Goal: Information Seeking & Learning: Understand process/instructions

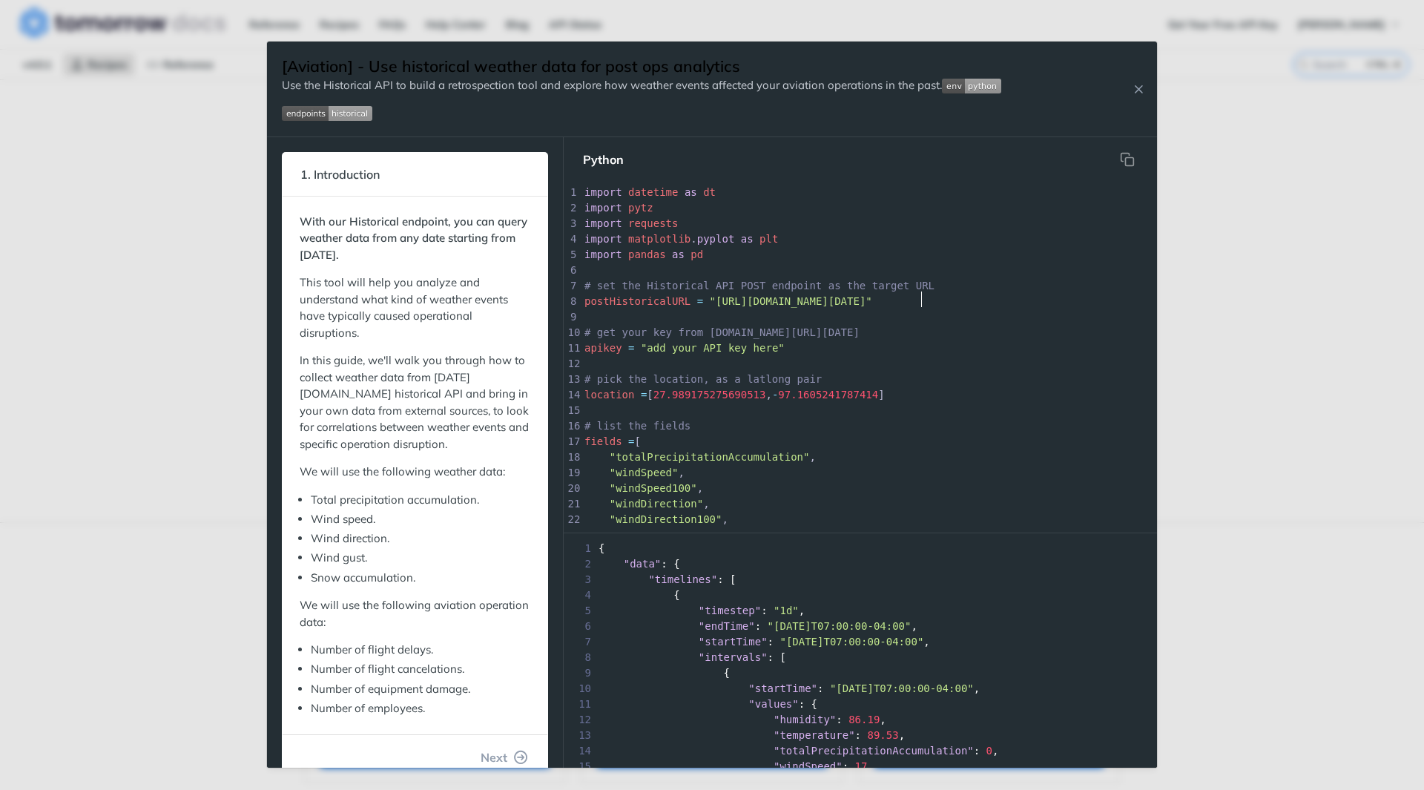
scroll to position [5, 0]
type textarea "[DOMAIN_NAME][URL]""
drag, startPoint x: 941, startPoint y: 300, endPoint x: 790, endPoint y: 297, distance: 150.5
click at [790, 297] on div "x print ( 'done' ) 1 import datetime as dt 2 import pytz 3 import requests 4 im…" at bounding box center [990, 434] width 819 height 498
type textarea ""[URL][DOMAIN_NAME][DATE]""
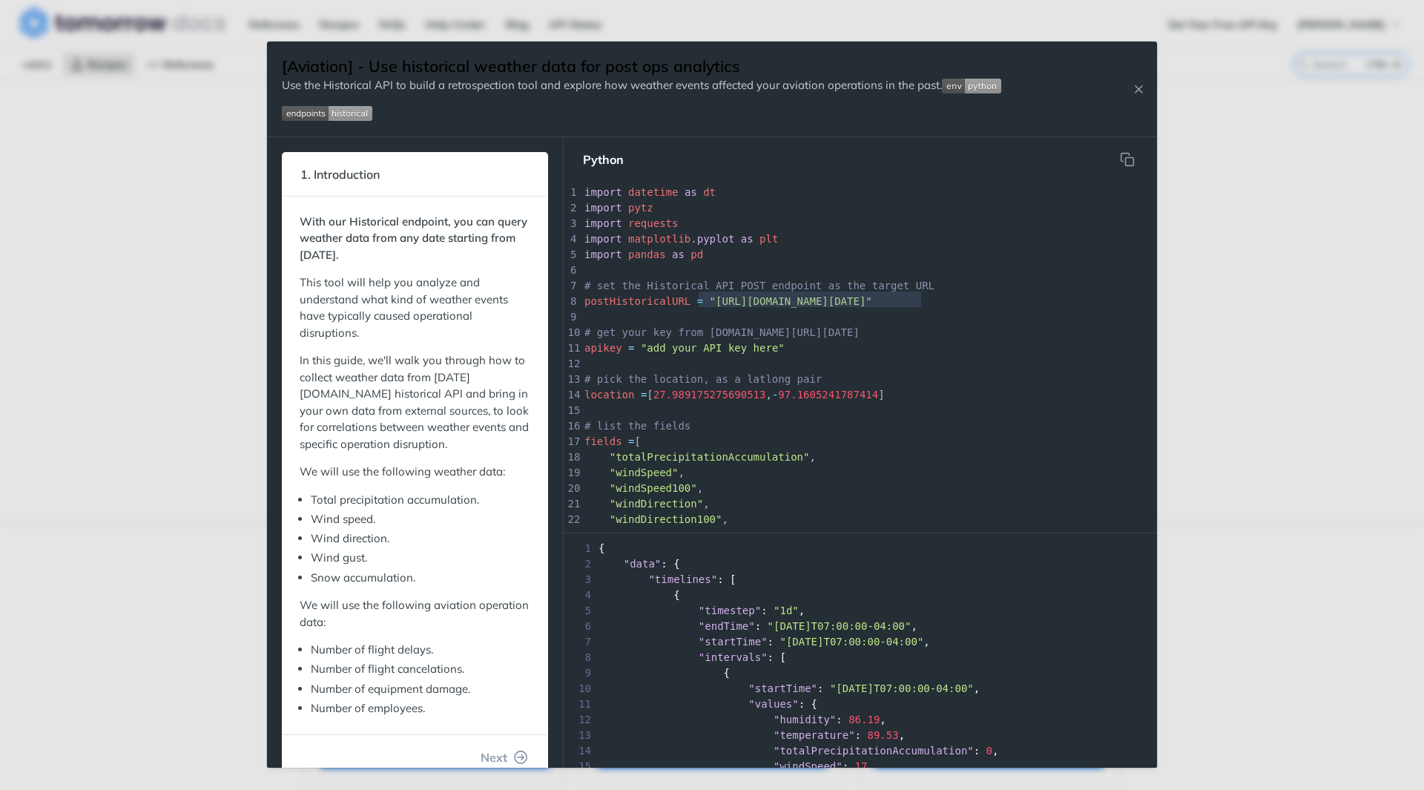
drag, startPoint x: 697, startPoint y: 294, endPoint x: 924, endPoint y: 299, distance: 226.9
click at [924, 299] on pre "postHistoricalURL = "[URL][DOMAIN_NAME][DATE]"" at bounding box center [990, 302] width 819 height 16
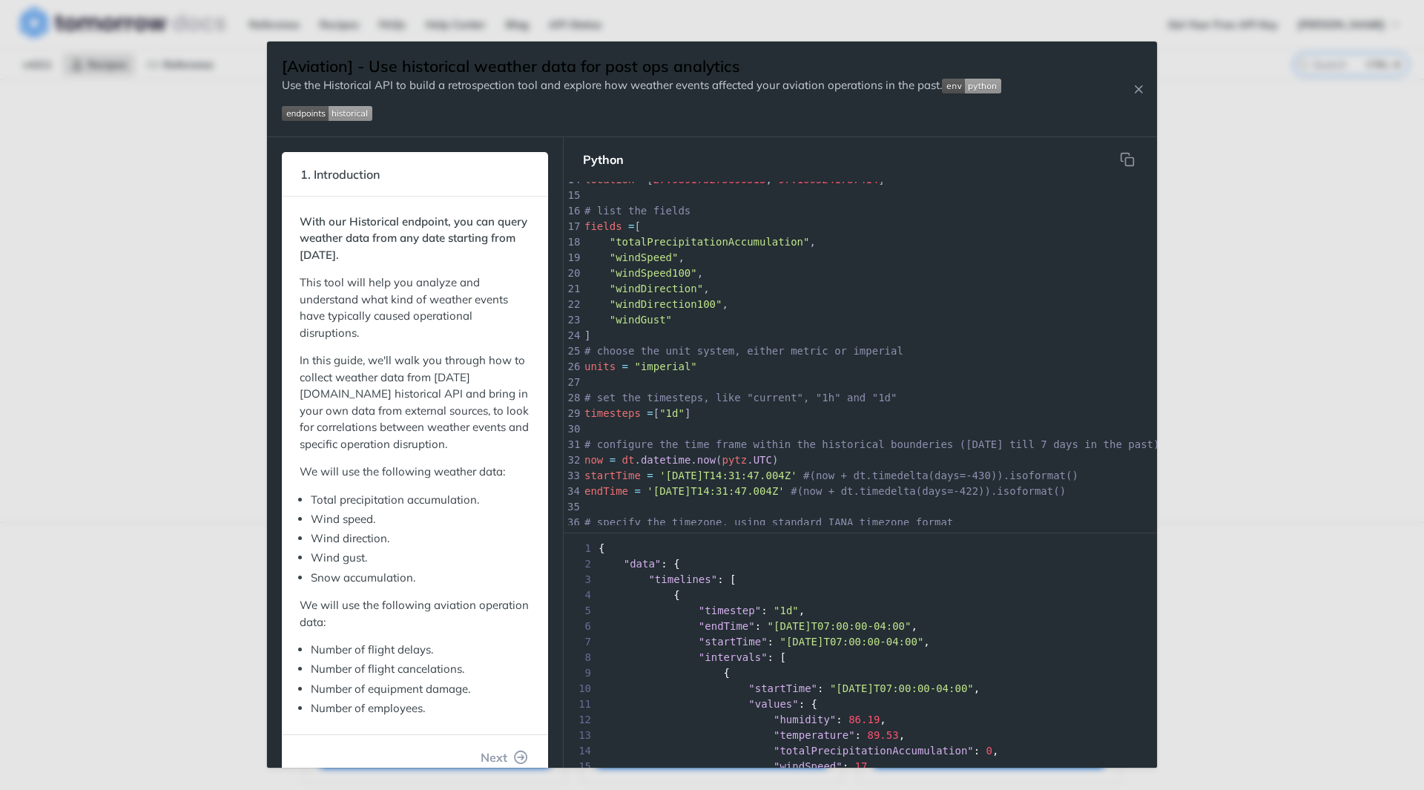
scroll to position [297, 0]
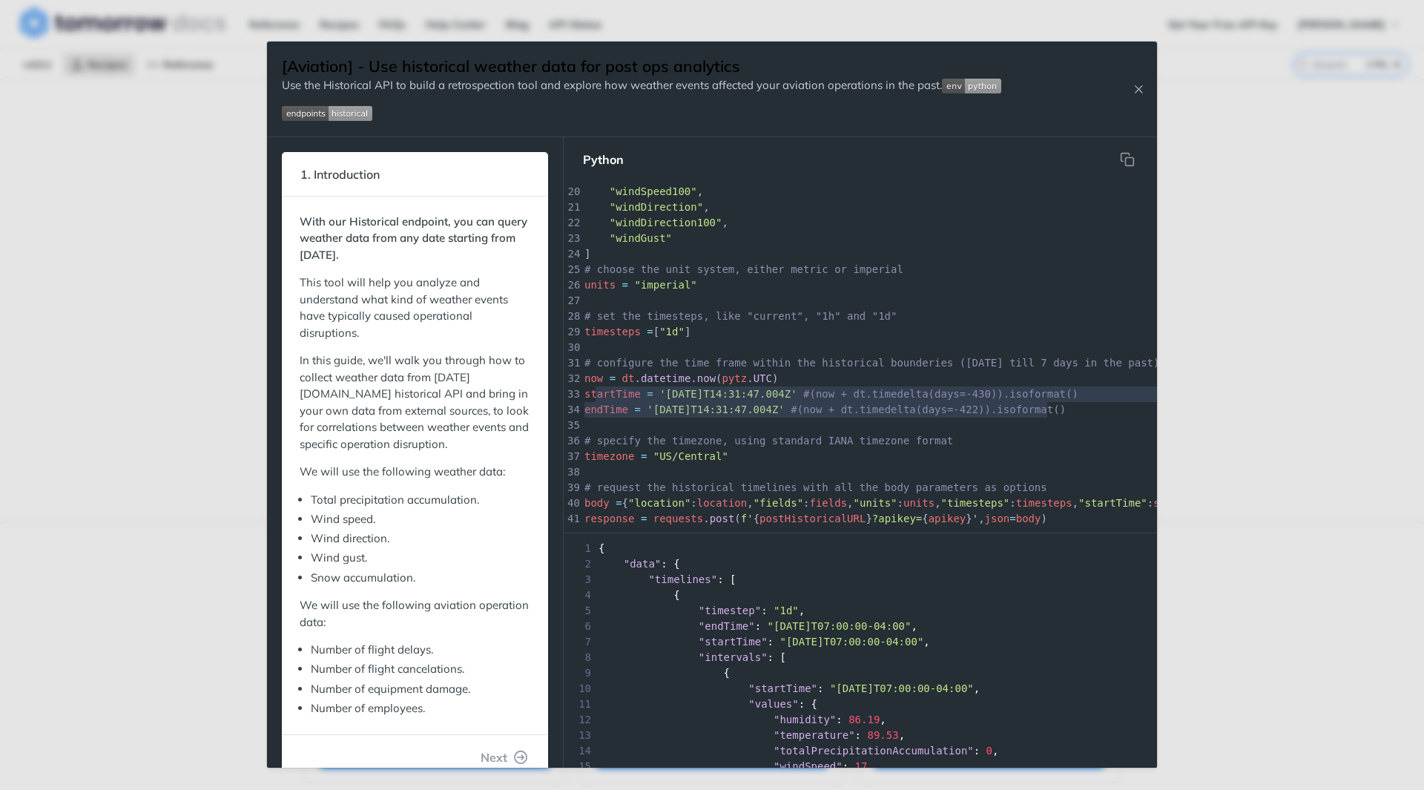
type textarea "startTime = '[DATE]T14:31:47.004Z' #(now + dt.timedelta(days=-430)).isoformat()…"
drag, startPoint x: 1048, startPoint y: 409, endPoint x: 580, endPoint y: 394, distance: 468.1
click at [580, 394] on div "x print ( 'done' ) 1 import datetime as dt 2 import pytz 3 import requests 4 im…" at bounding box center [878, 354] width 630 height 344
click at [1050, 406] on pre "endTime = '[DATE]T14:31:47.004Z' #(now + dt.timedelta(days=-422)).isoformat()" at bounding box center [999, 410] width 836 height 16
type textarea "startTime = '[DATE]T14:31:47.004Z' #(now + dt.timedelta(days=-430)).isoformat()…"
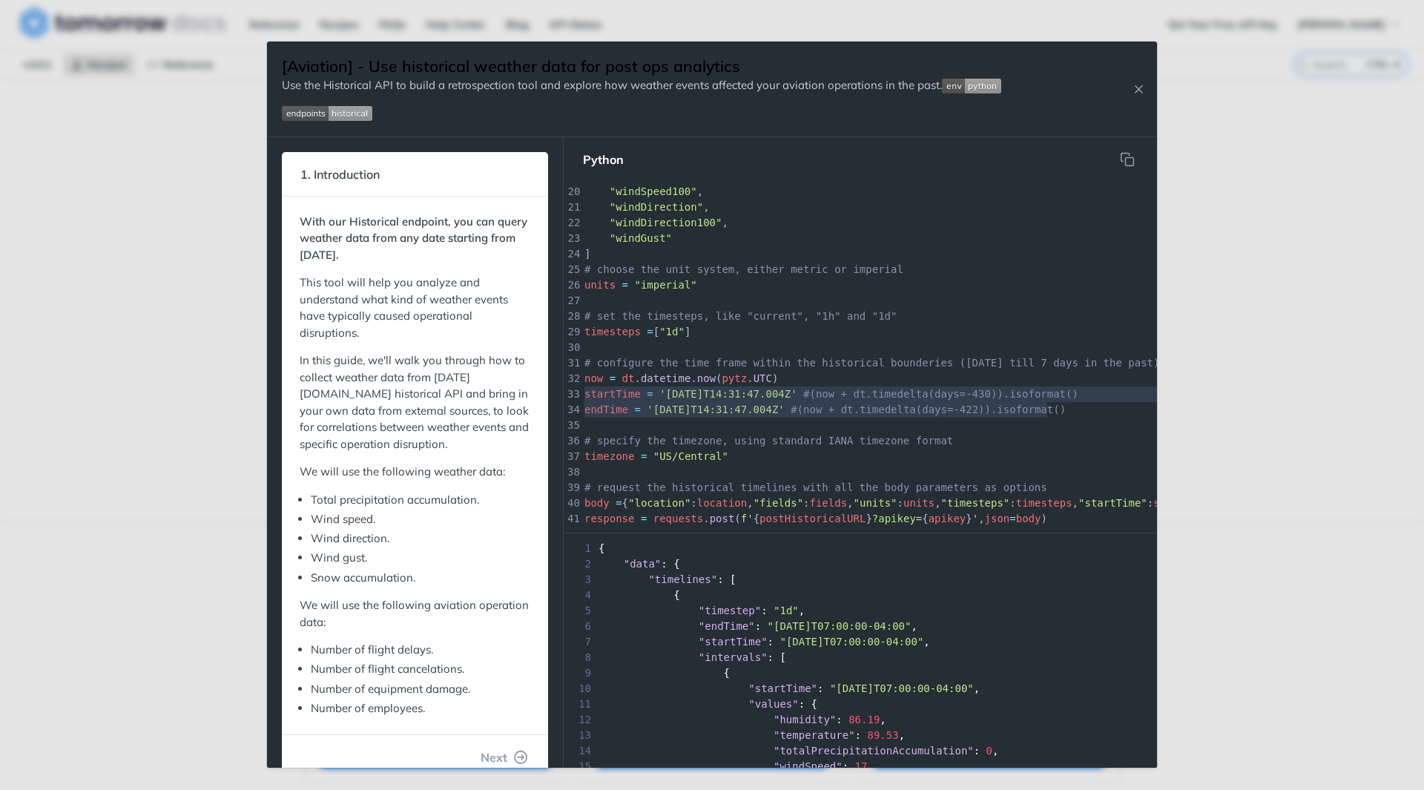
drag, startPoint x: 1055, startPoint y: 411, endPoint x: 528, endPoint y: 389, distance: 527.6
click at [528, 389] on div "1. Introduction With our Historical endpoint, you can query weather data from a…" at bounding box center [712, 452] width 890 height 631
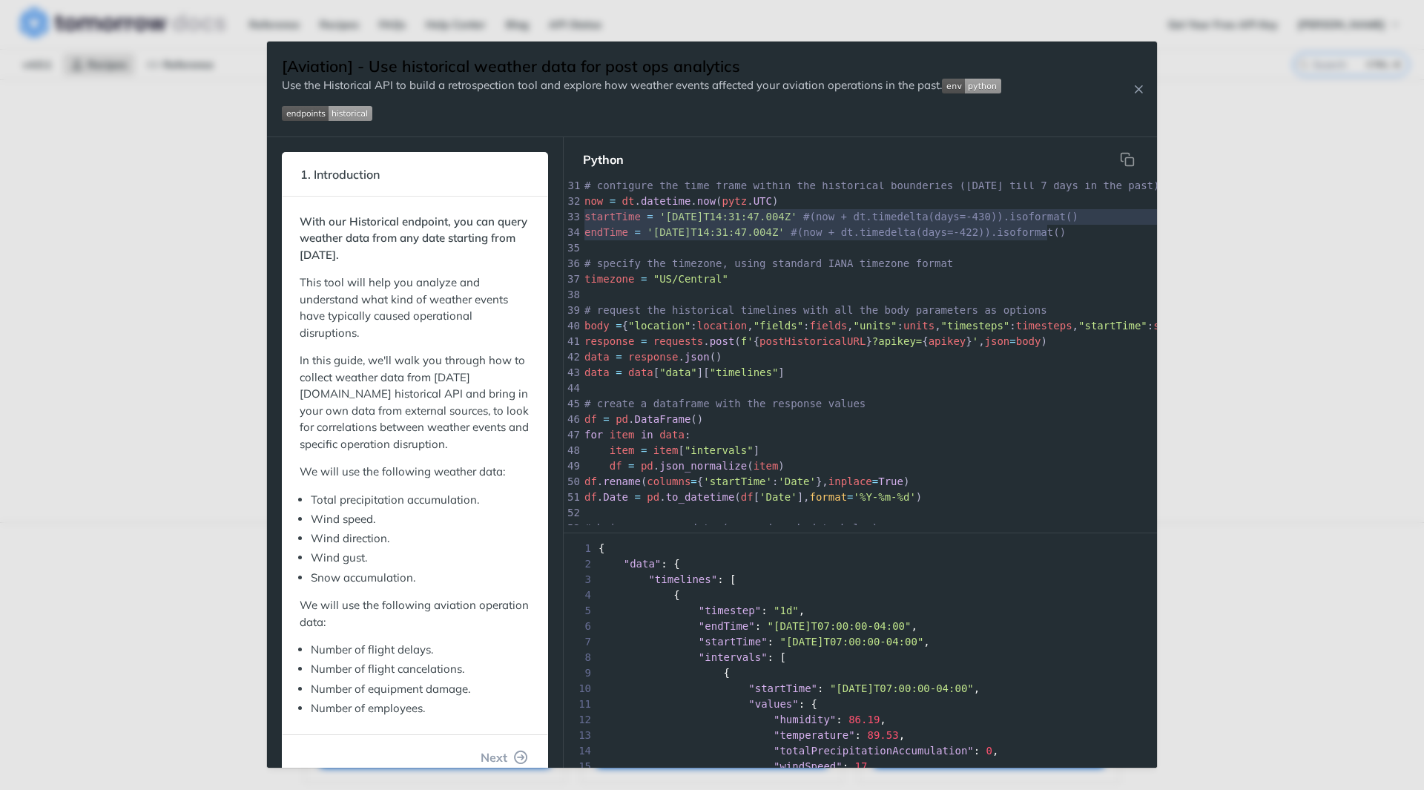
scroll to position [519, 0]
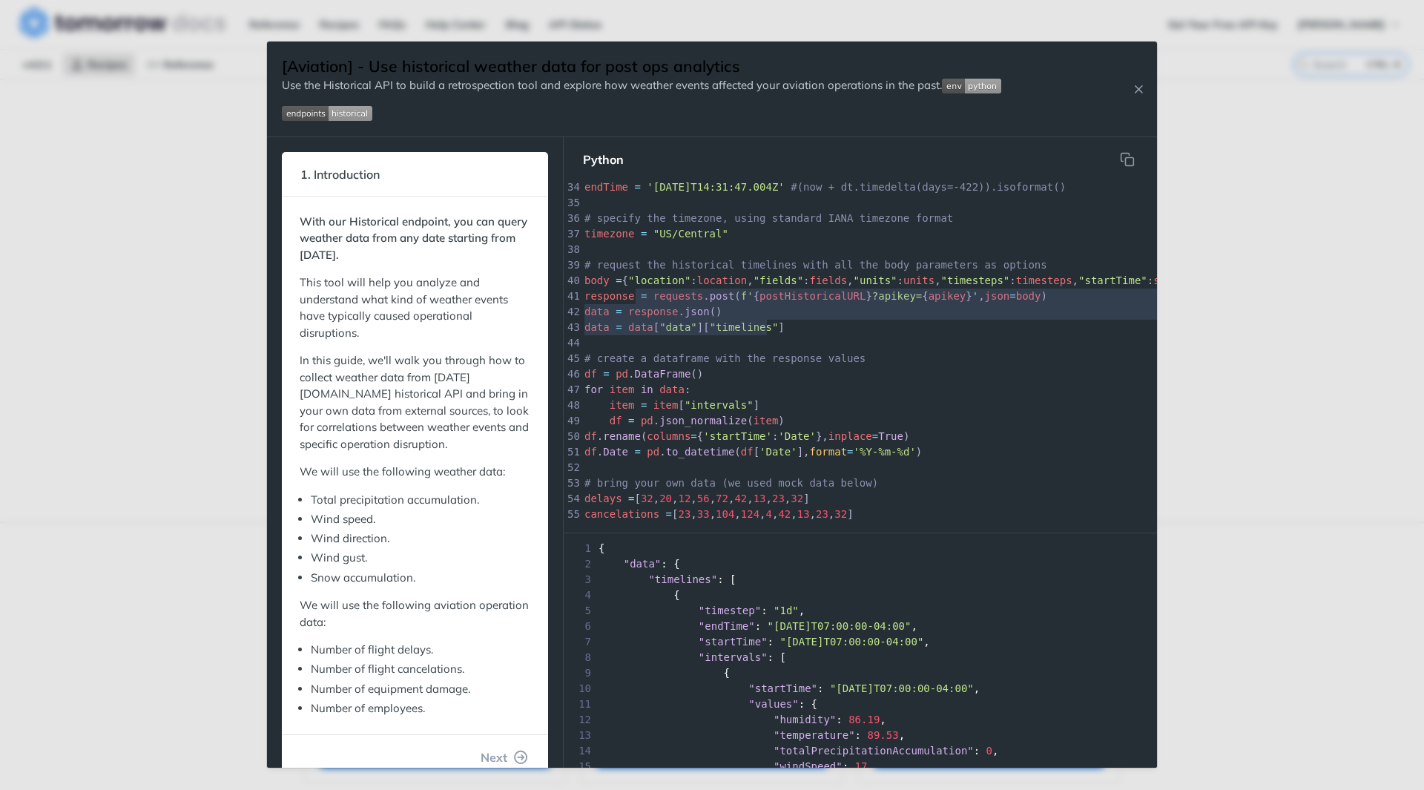
type textarea "{"location": location, "fields": fields, "units": units, "timesteps": timesteps…"
drag, startPoint x: 775, startPoint y: 327, endPoint x: 626, endPoint y: 282, distance: 155.7
click at [626, 282] on div "x print ( 'done' ) 1 import datetime as dt 2 import pytz 3 import requests 4 im…" at bounding box center [999, 102] width 836 height 872
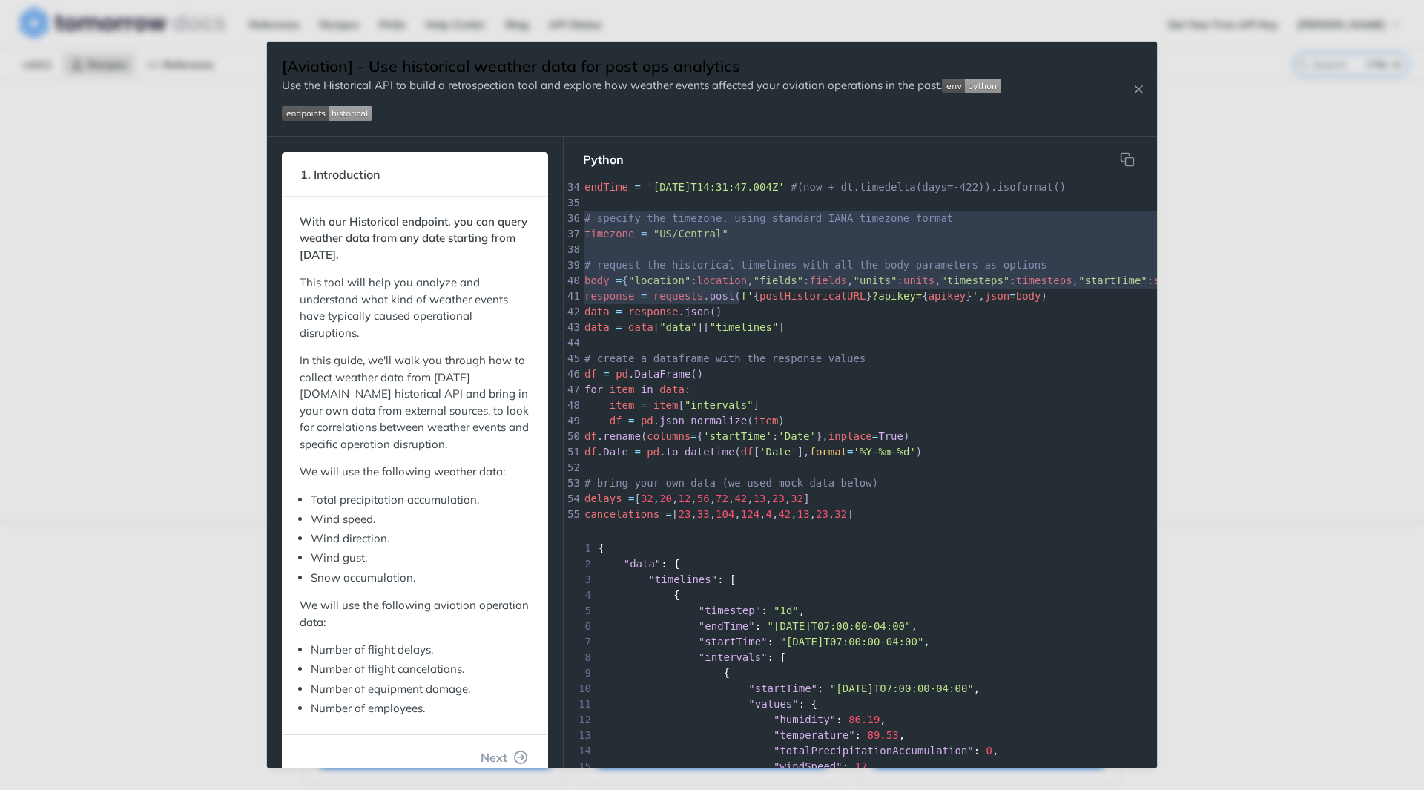
type textarea "# specify the timezone, using standard IANA timezone format timezone = "US/Cent…"
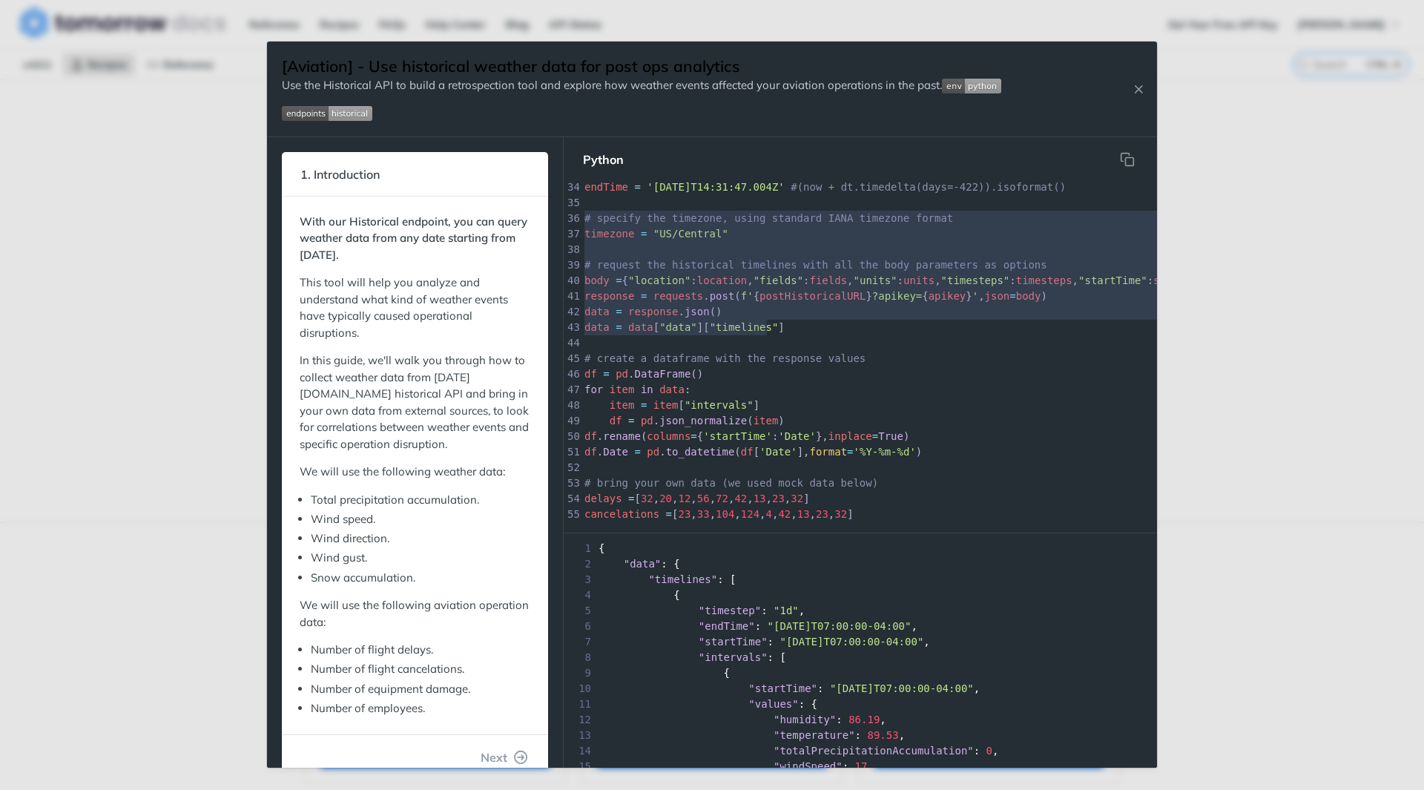
drag, startPoint x: 584, startPoint y: 216, endPoint x: 777, endPoint y: 328, distance: 223.6
click at [777, 328] on div "1 import datetime as dt 2 import pytz 3 import requests 4 import matplotlib . p…" at bounding box center [999, 102] width 836 height 872
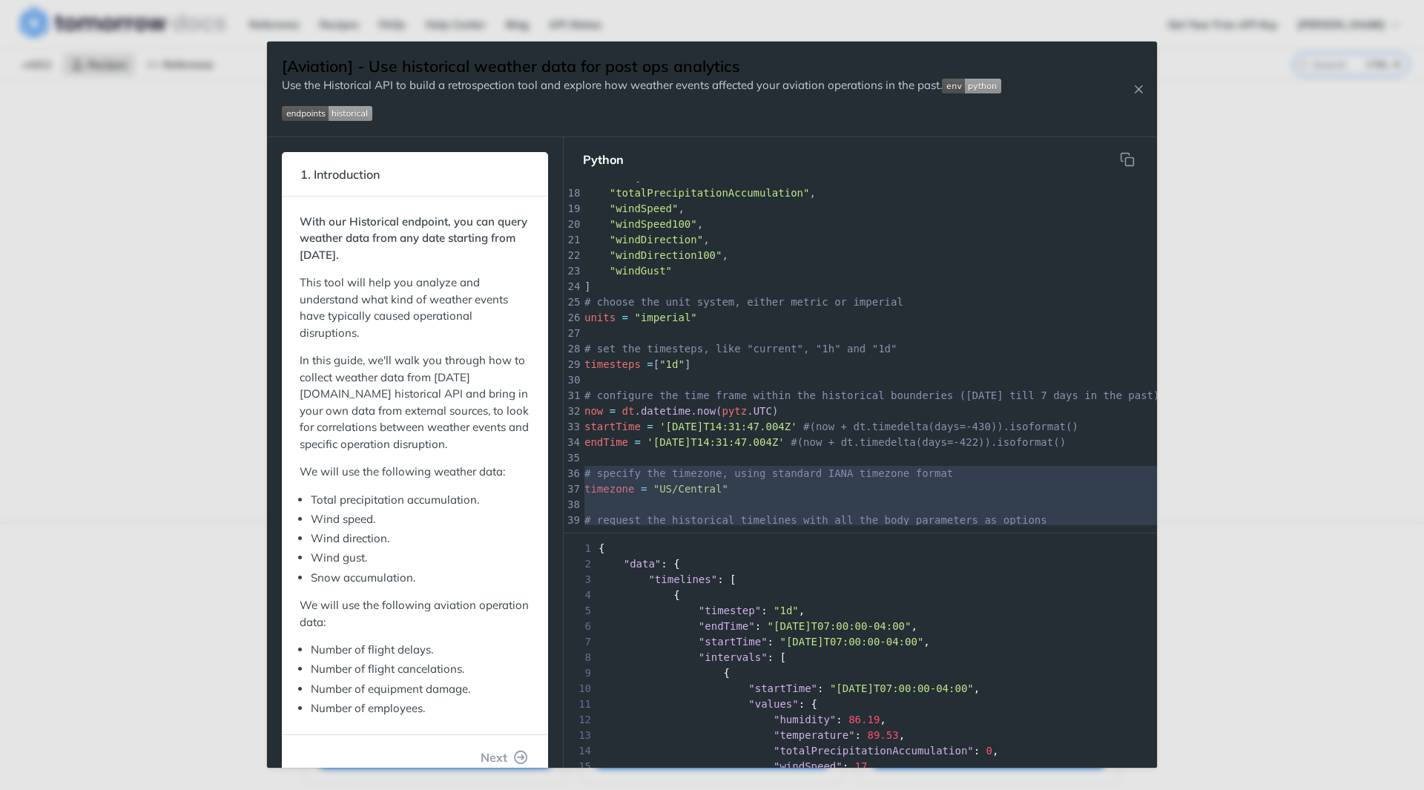
scroll to position [219, 0]
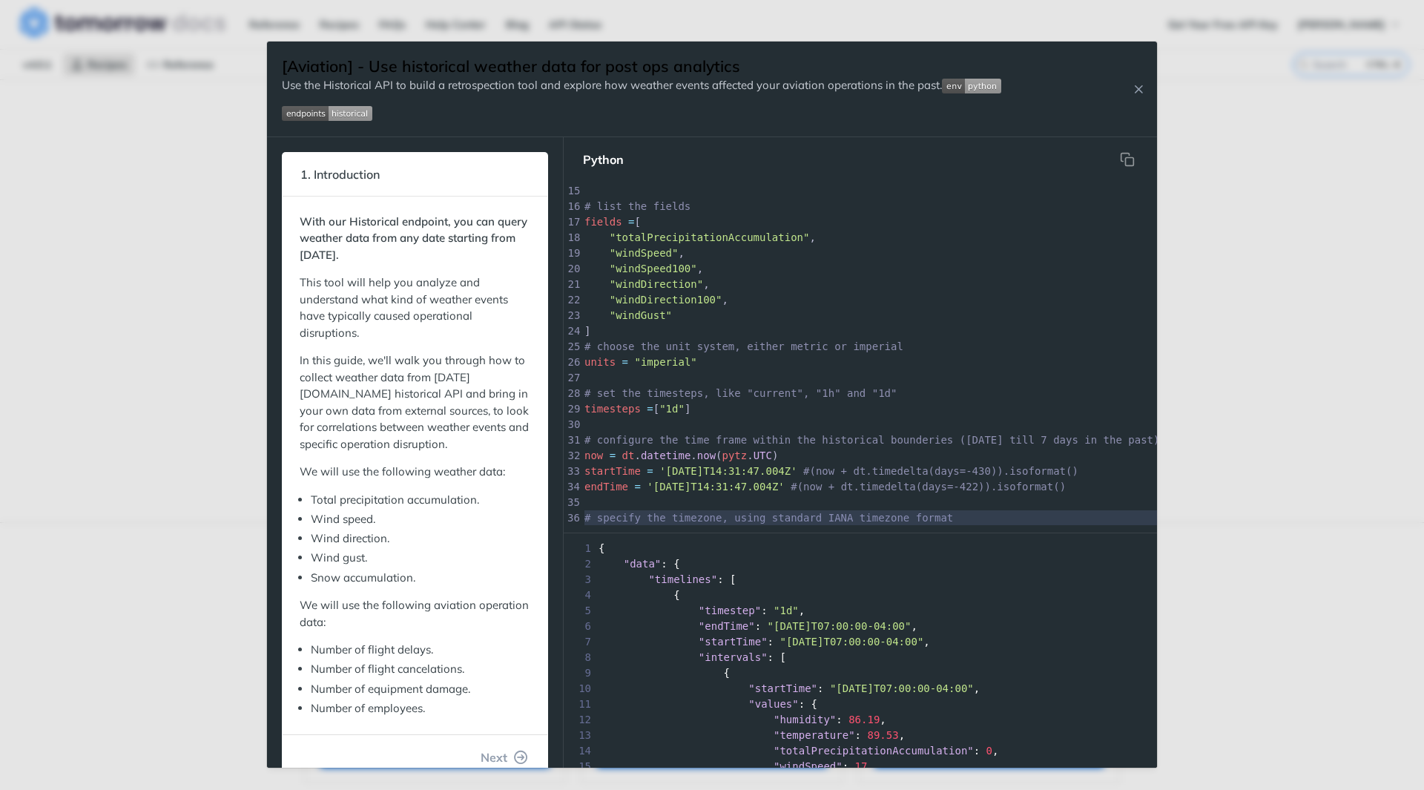
click at [706, 237] on span ""totalPrecipitationAccumulation"" at bounding box center [709, 237] width 200 height 12
type textarea "totalPrecipitationAccumulation"
click at [706, 237] on div "x 1 import datetime as dt 2 import pytz 3 import requests 4 import matplotlib .…" at bounding box center [999, 479] width 836 height 1028
